Goal: Task Accomplishment & Management: Use online tool/utility

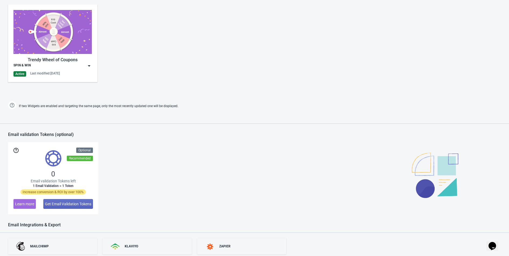
scroll to position [315, 0]
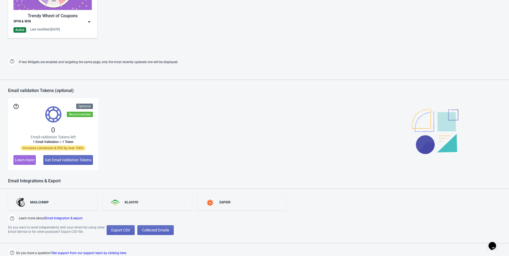
click at [88, 23] on img at bounding box center [88, 21] width 5 height 5
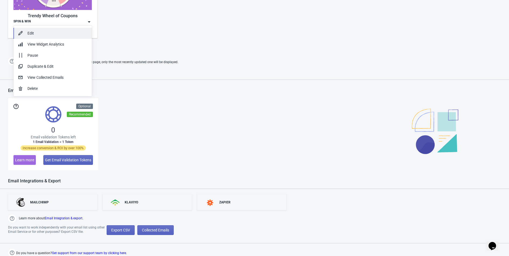
click at [49, 28] on button "Edit" at bounding box center [52, 33] width 78 height 11
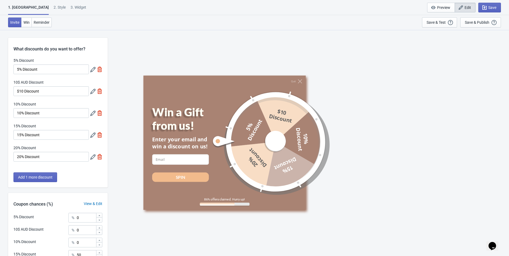
scroll to position [65, 0]
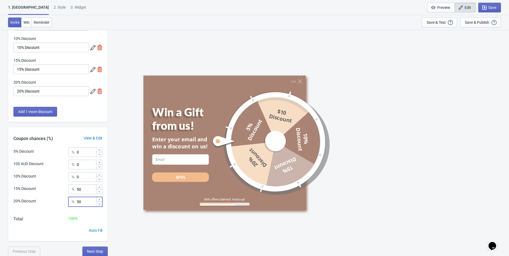
drag, startPoint x: 87, startPoint y: 198, endPoint x: 71, endPoint y: 200, distance: 16.5
click at [71, 201] on div "% 50" at bounding box center [85, 202] width 34 height 10
type input "0"
click at [88, 176] on input "0" at bounding box center [85, 177] width 19 height 10
type input "50"
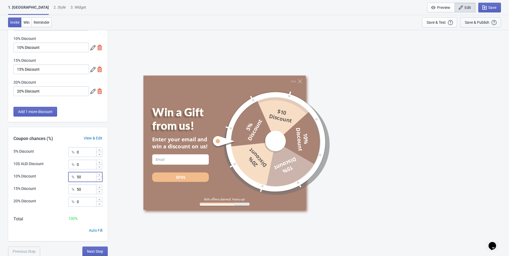
click at [474, 24] on div "Save & Publish" at bounding box center [477, 22] width 25 height 4
